Goal: Task Accomplishment & Management: Complete application form

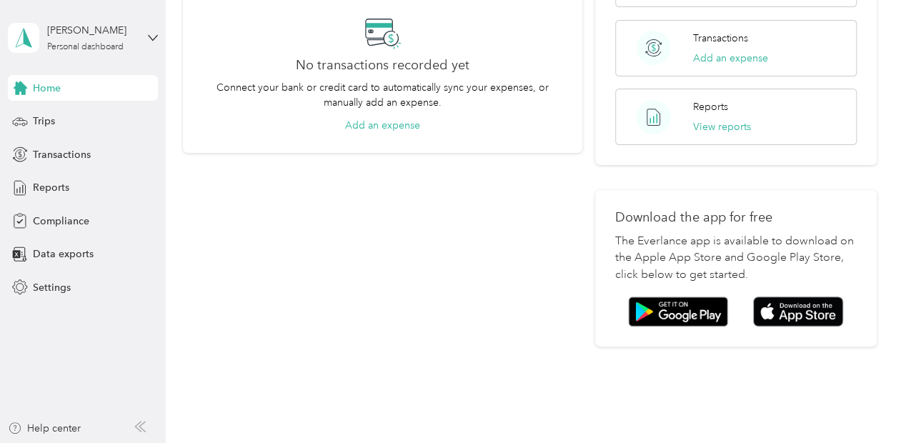
scroll to position [344, 0]
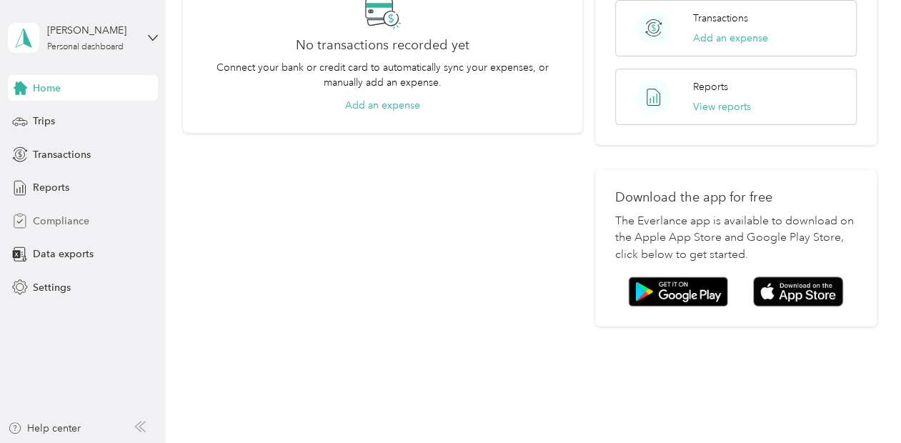
click at [77, 219] on span "Compliance" at bounding box center [61, 221] width 56 height 15
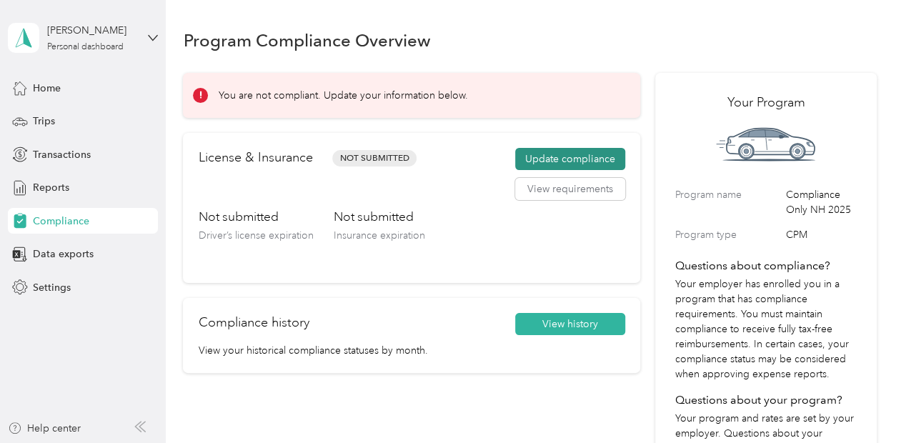
click at [534, 160] on button "Update compliance" at bounding box center [570, 159] width 110 height 23
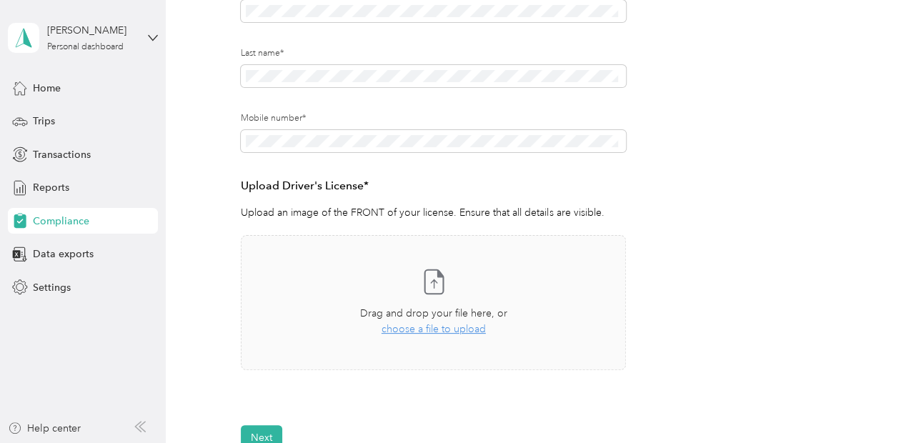
scroll to position [307, 0]
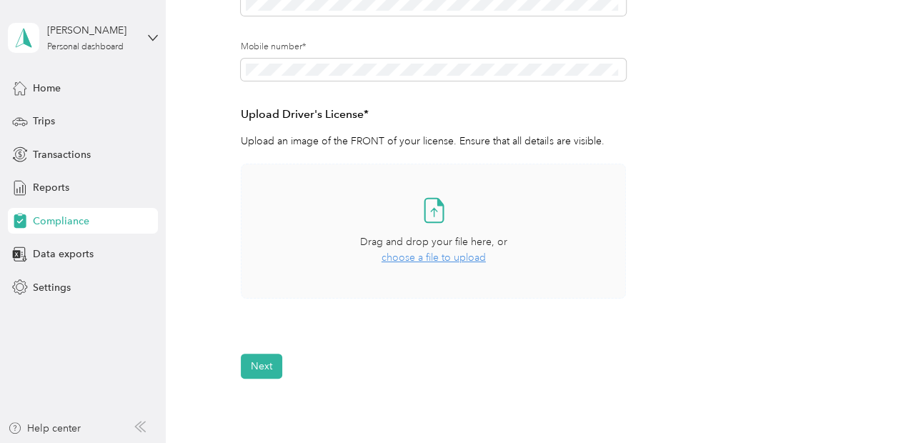
click at [451, 259] on span "choose a file to upload" at bounding box center [433, 257] width 104 height 12
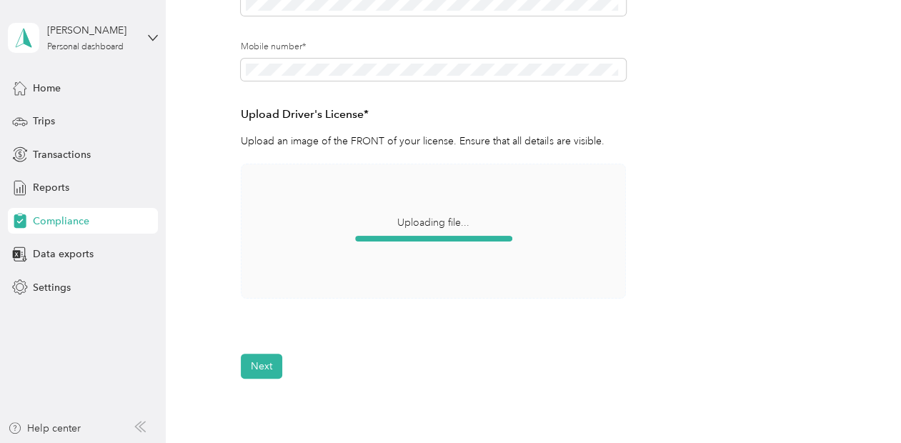
drag, startPoint x: 451, startPoint y: 259, endPoint x: 311, endPoint y: 36, distance: 262.2
click at [312, 37] on div "Last name*" at bounding box center [433, 8] width 385 height 65
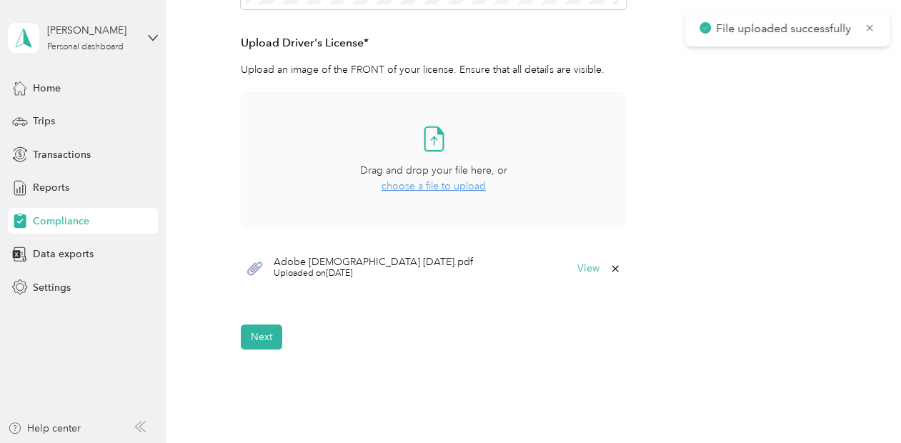
scroll to position [450, 0]
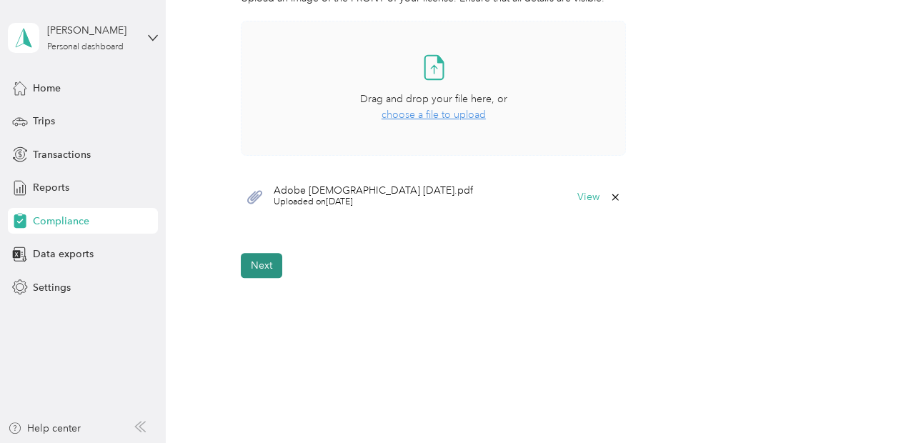
click at [258, 262] on button "Next" at bounding box center [261, 265] width 41 height 25
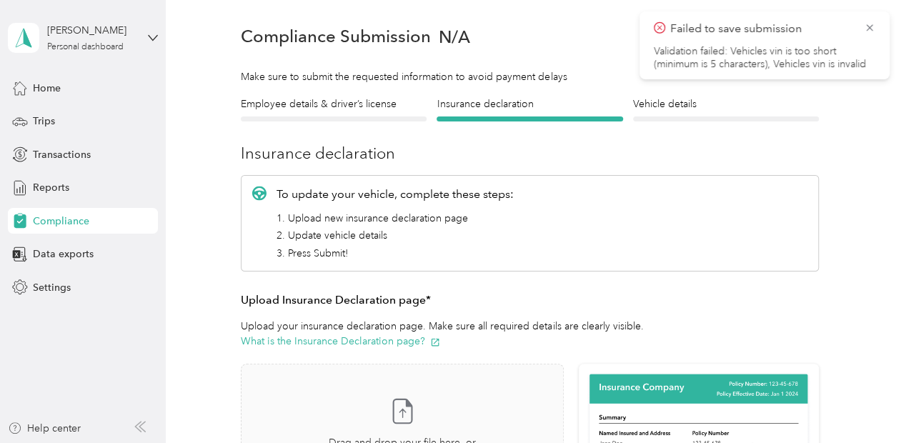
scroll to position [17, 0]
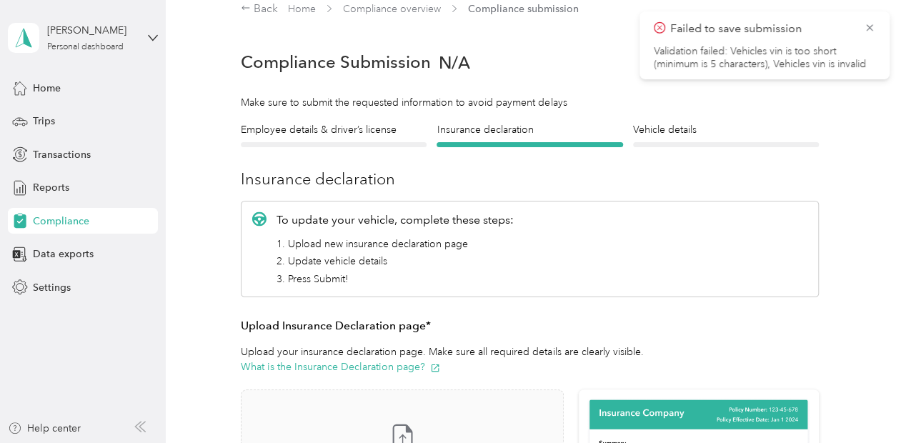
drag, startPoint x: 869, startPoint y: 26, endPoint x: 874, endPoint y: 36, distance: 11.2
click at [874, 35] on span "Failed to save submission" at bounding box center [764, 29] width 221 height 18
click at [871, 29] on icon at bounding box center [869, 27] width 11 height 13
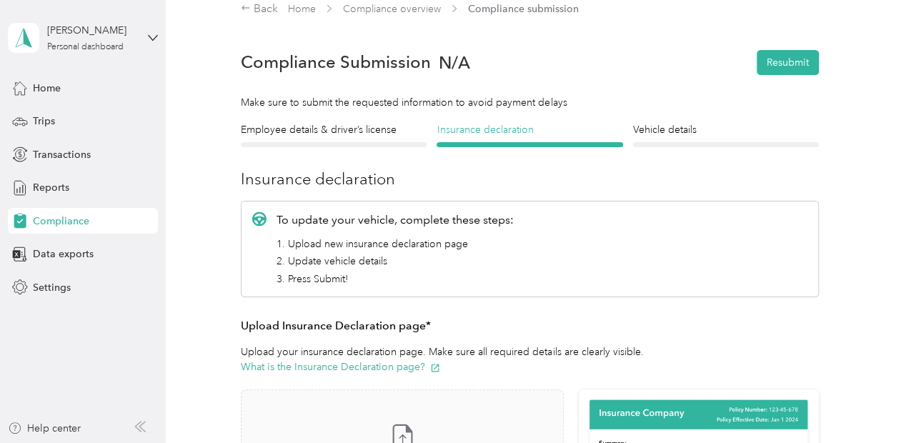
click at [494, 130] on h4 "Insurance declaration" at bounding box center [529, 129] width 186 height 15
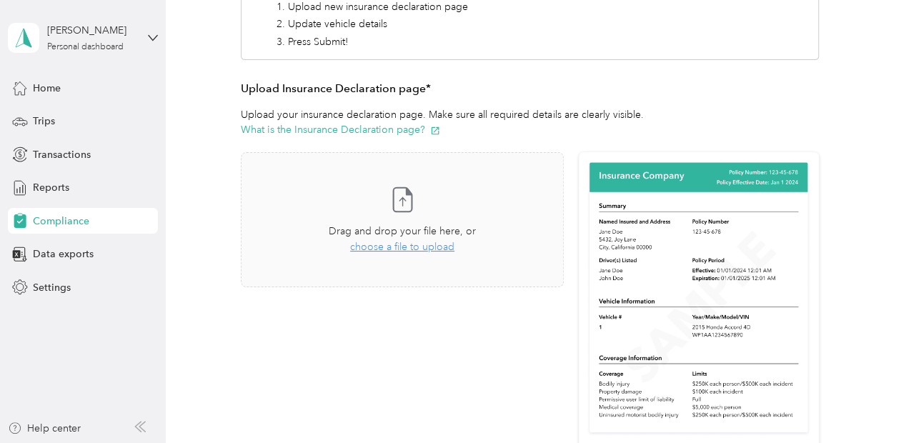
scroll to position [303, 0]
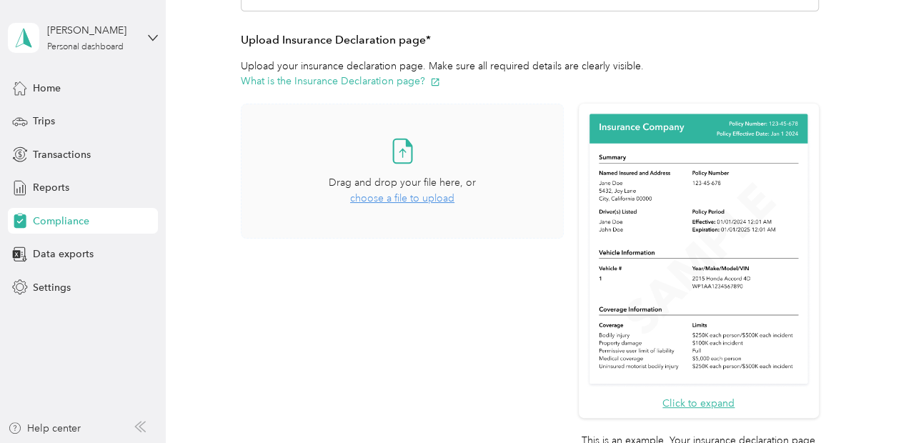
click at [394, 151] on icon at bounding box center [402, 150] width 29 height 29
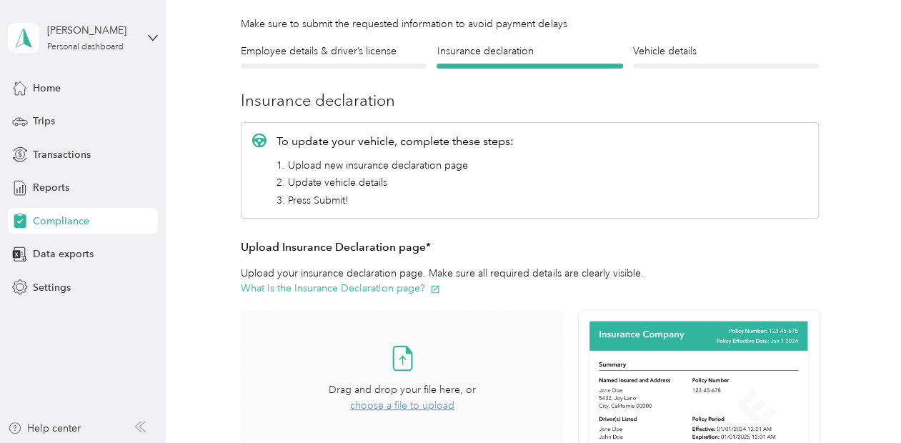
scroll to position [89, 0]
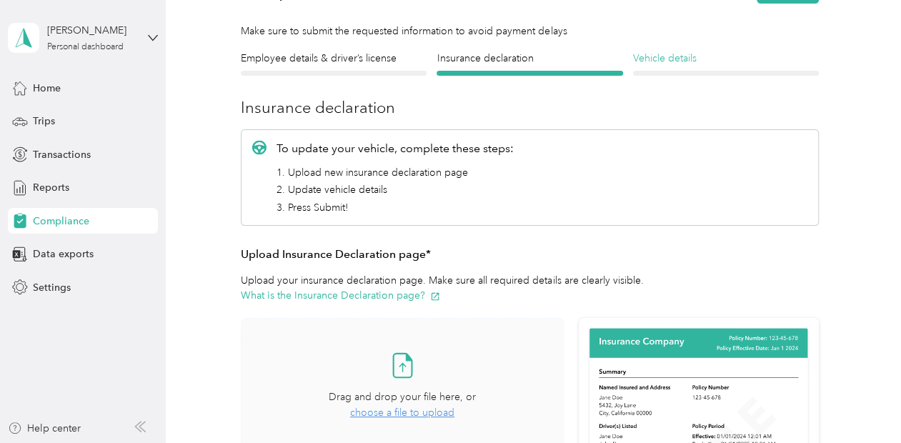
click at [656, 59] on h4 "Vehicle details" at bounding box center [726, 58] width 186 height 15
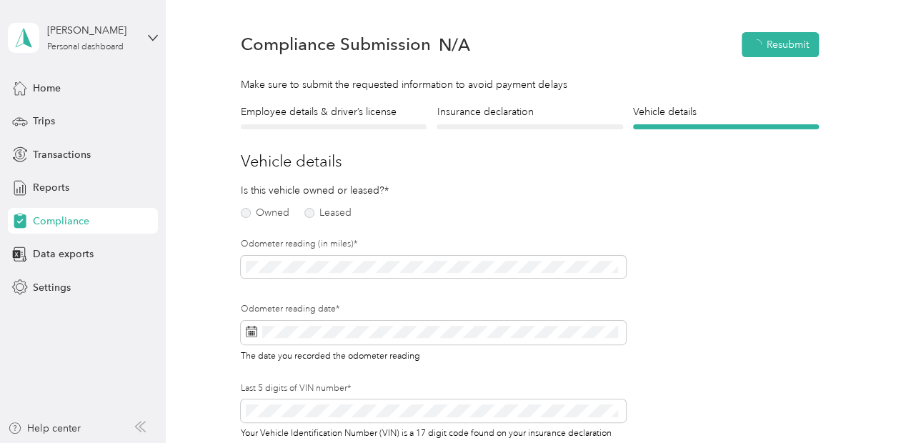
scroll to position [17, 0]
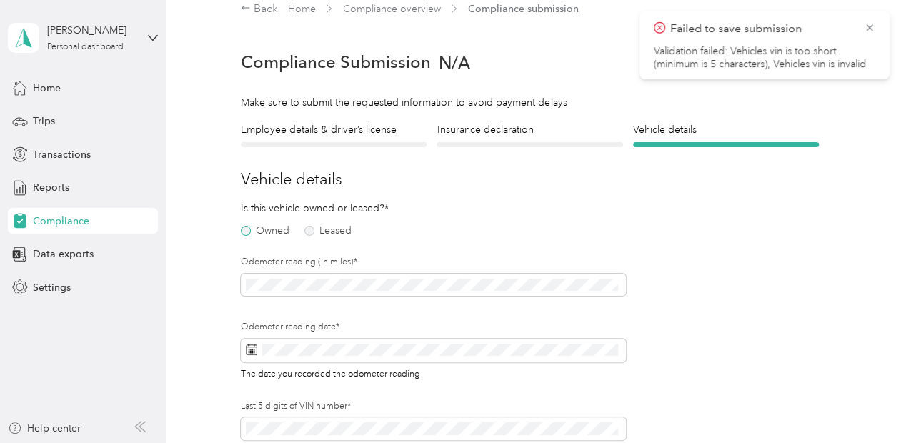
click at [252, 231] on label "Owned" at bounding box center [265, 231] width 49 height 10
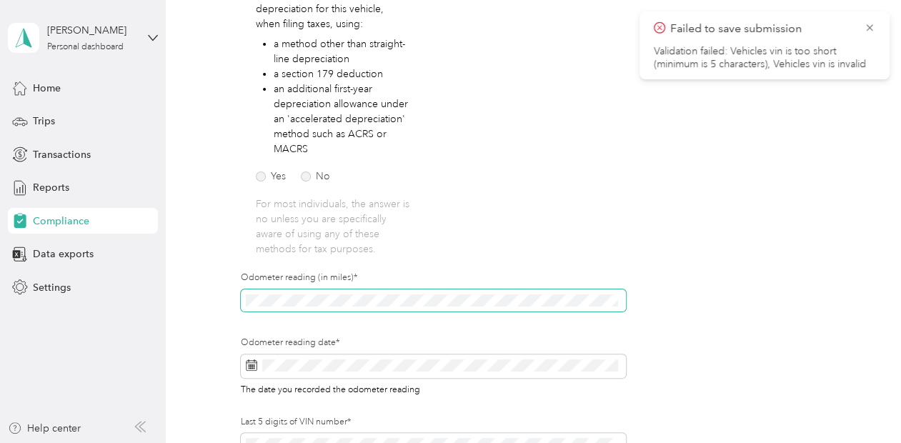
scroll to position [303, 0]
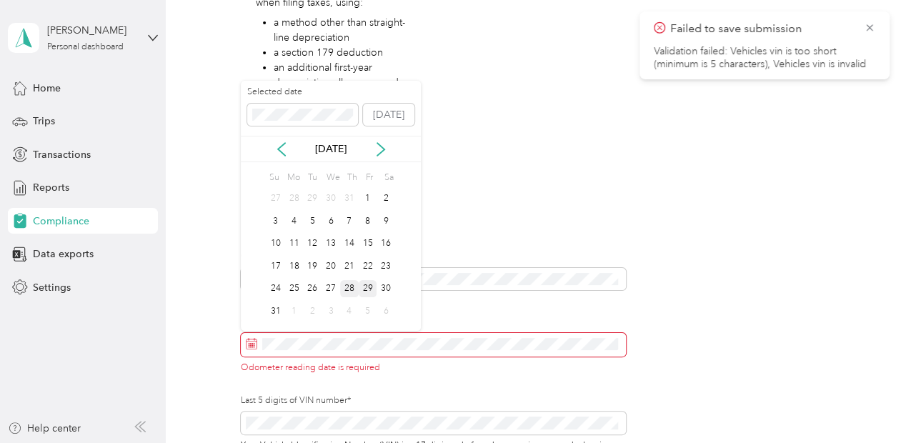
click at [354, 287] on div "28" at bounding box center [349, 289] width 19 height 18
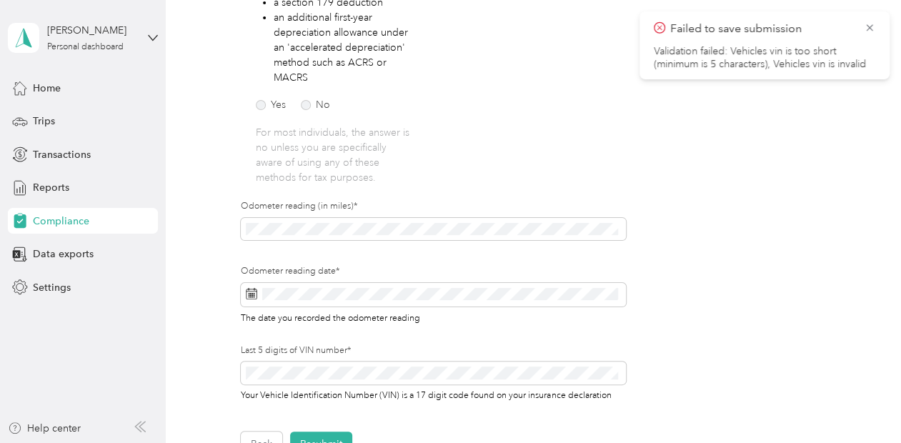
scroll to position [374, 0]
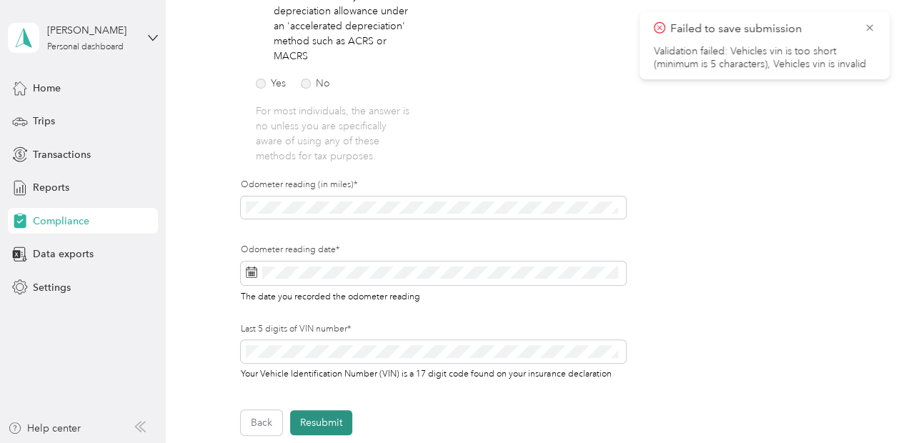
click at [329, 424] on button "Resubmit" at bounding box center [321, 422] width 62 height 25
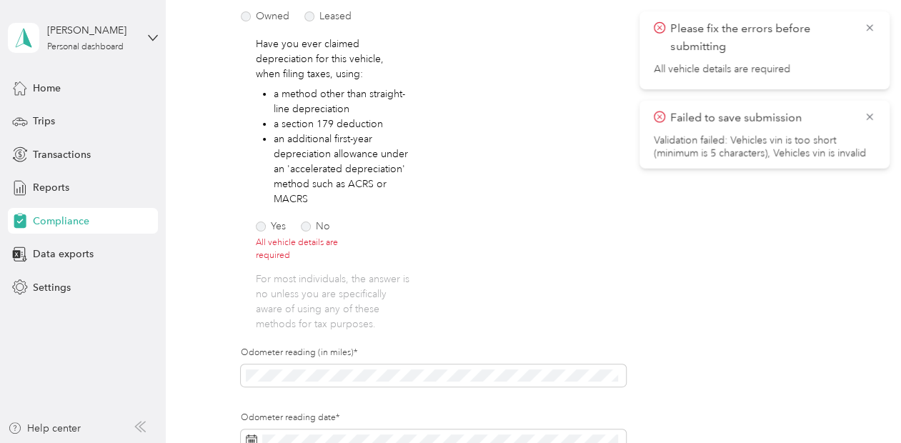
scroll to position [160, 0]
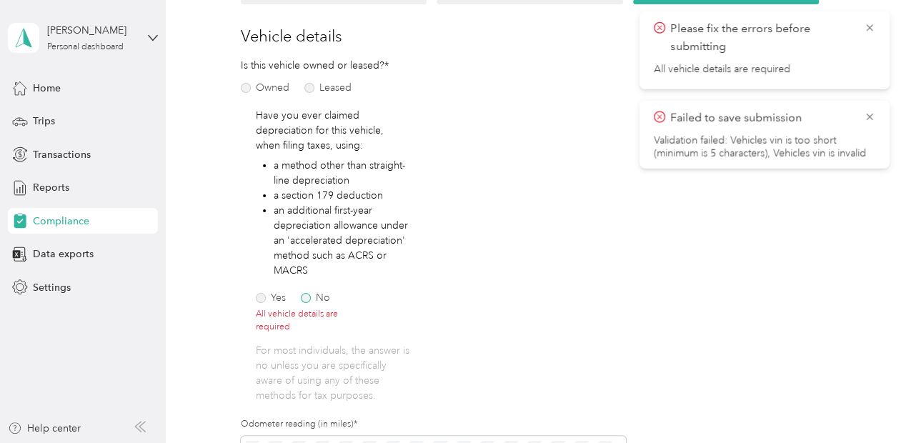
drag, startPoint x: 304, startPoint y: 301, endPoint x: 320, endPoint y: 297, distance: 16.3
click at [306, 300] on label "No" at bounding box center [315, 298] width 29 height 10
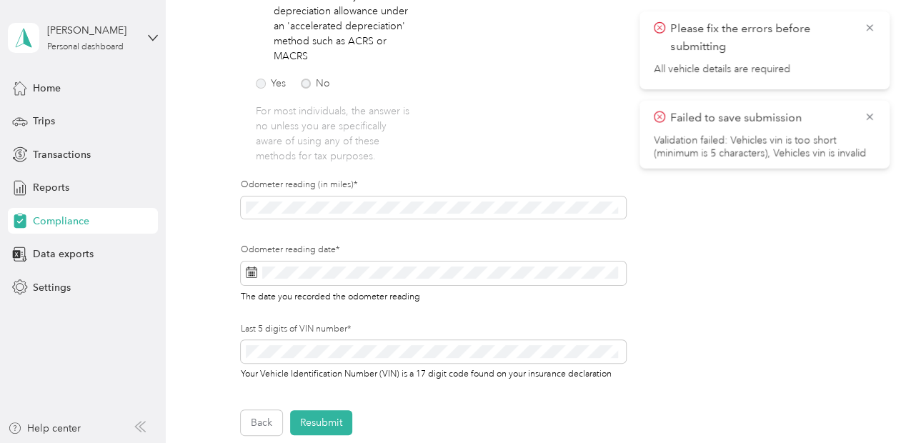
scroll to position [446, 0]
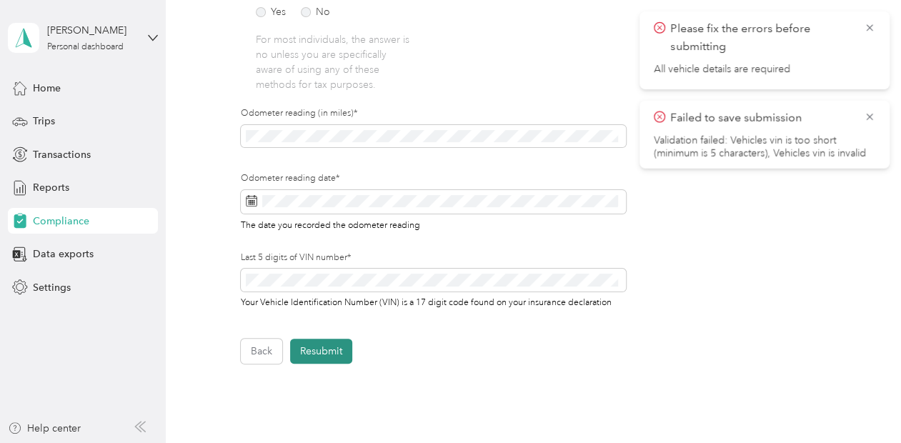
click at [337, 351] on button "Resubmit" at bounding box center [321, 351] width 62 height 25
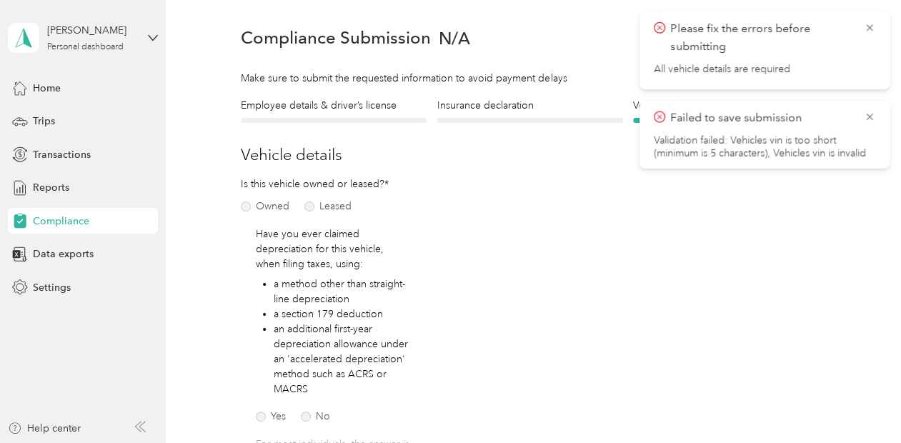
scroll to position [17, 0]
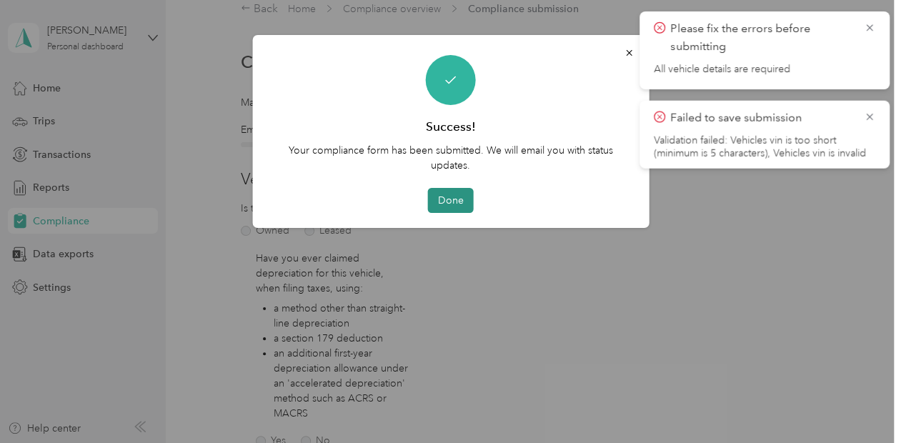
click at [447, 203] on button "Done" at bounding box center [451, 200] width 46 height 25
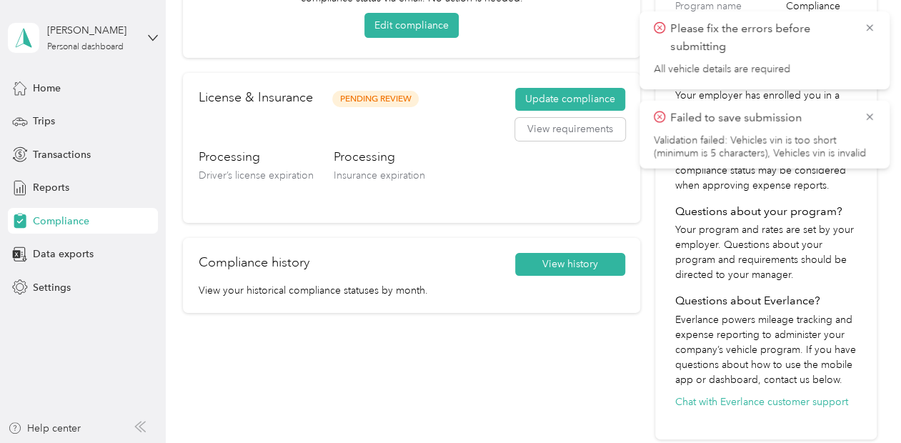
scroll to position [119, 0]
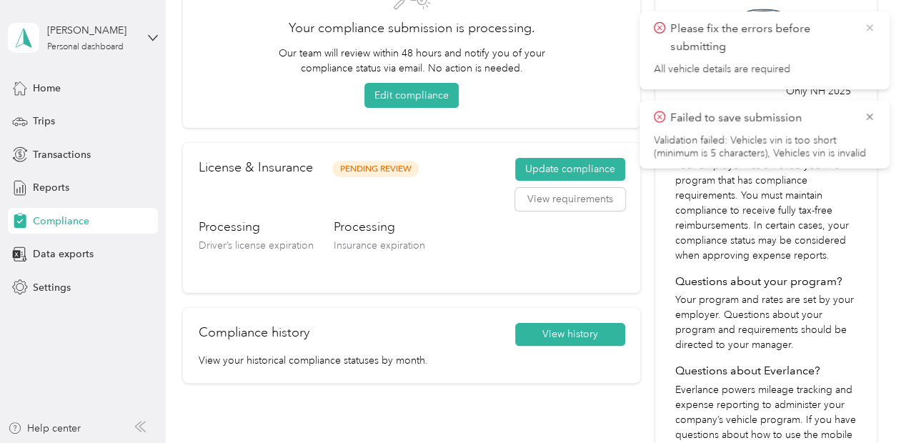
click at [865, 29] on icon at bounding box center [869, 27] width 11 height 13
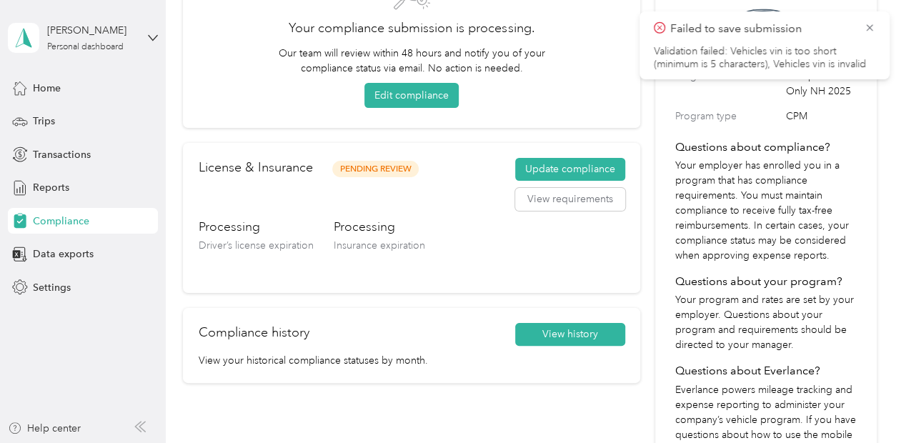
click at [865, 29] on icon at bounding box center [869, 27] width 11 height 13
